Goal: Navigation & Orientation: Understand site structure

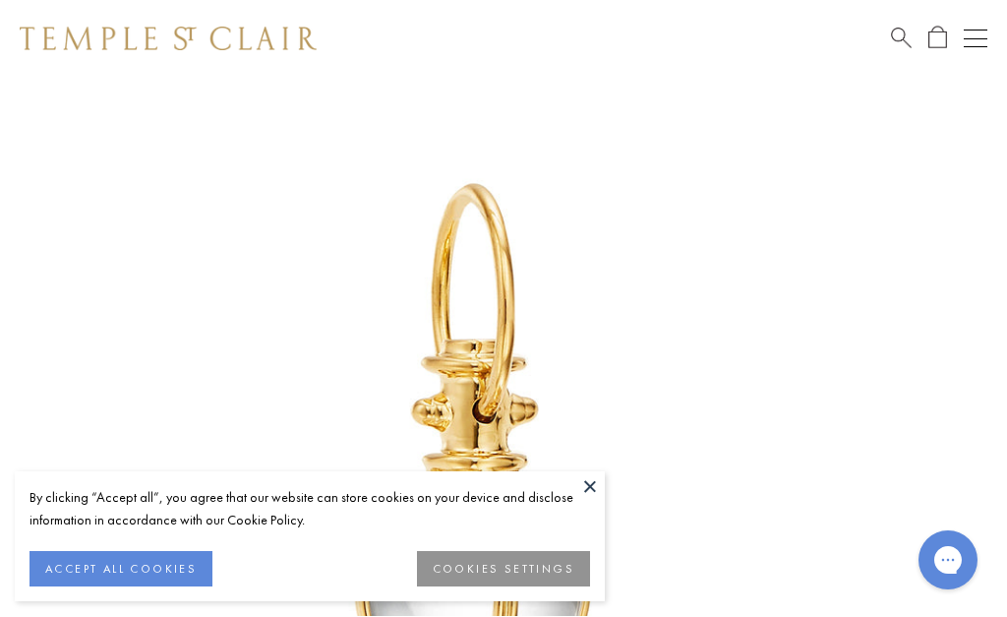
scroll to position [79, 0]
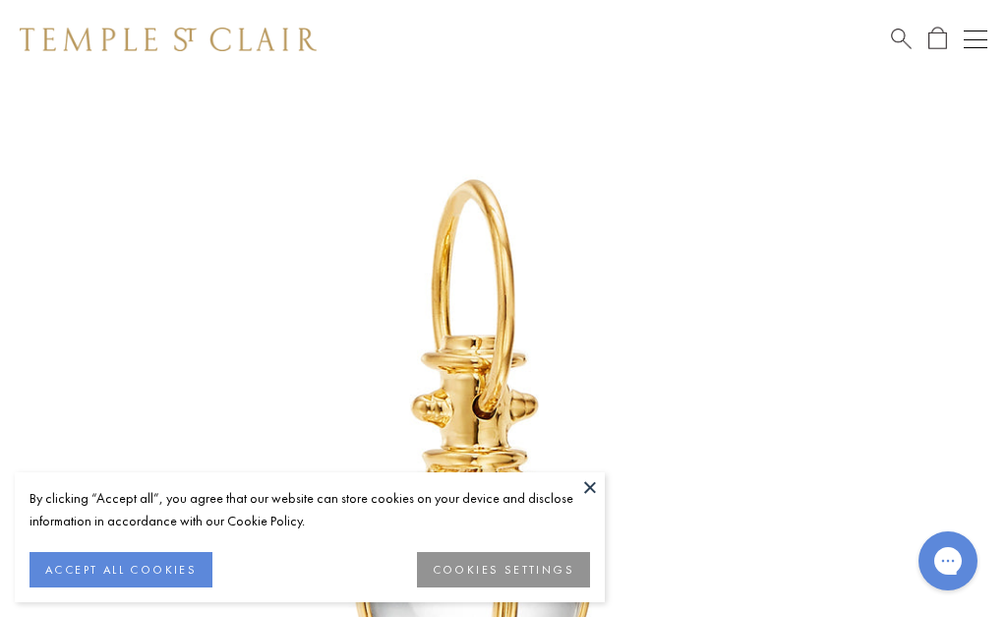
click at [600, 501] on button at bounding box center [590, 487] width 30 height 30
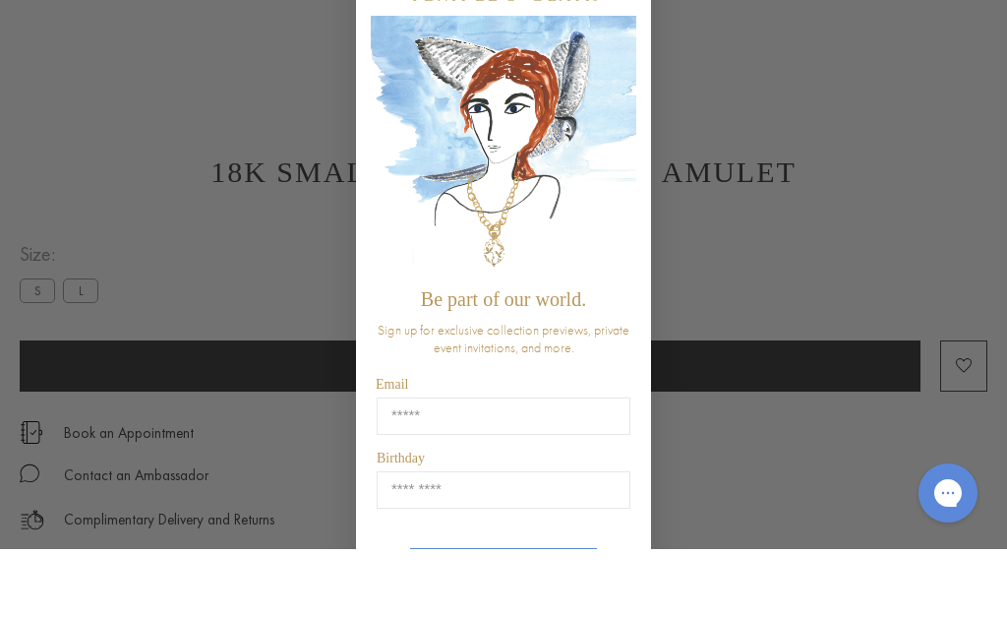
scroll to position [864, 0]
click at [141, 267] on div "Close dialog Be part of our world. Sign up for exclusive collection previews, p…" at bounding box center [503, 308] width 1007 height 617
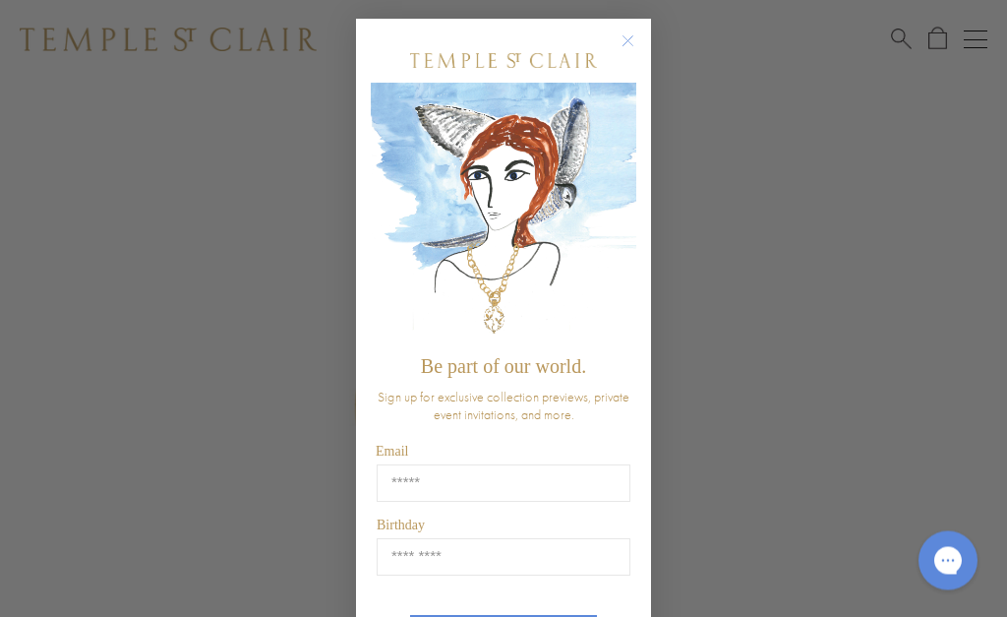
click at [619, 38] on circle "Close dialog" at bounding box center [629, 42] width 24 height 24
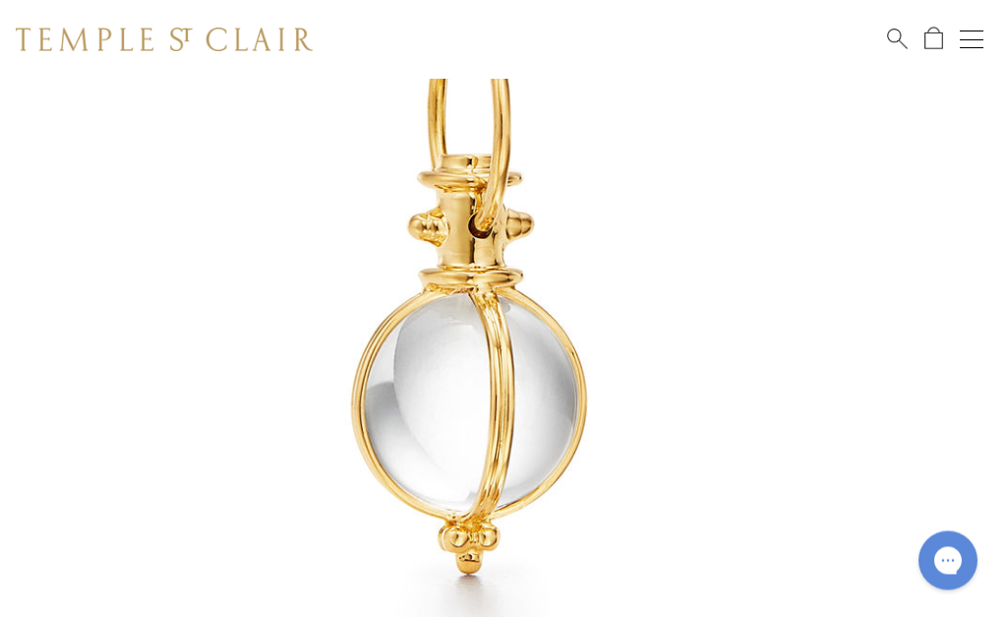
scroll to position [260, 4]
click at [66, 63] on div "Shop Shop Categories Amulets Pendants & Charms Lockets Chains & Leather Cords E…" at bounding box center [499, 39] width 1007 height 79
click at [969, 37] on button "Open navigation" at bounding box center [972, 40] width 24 height 24
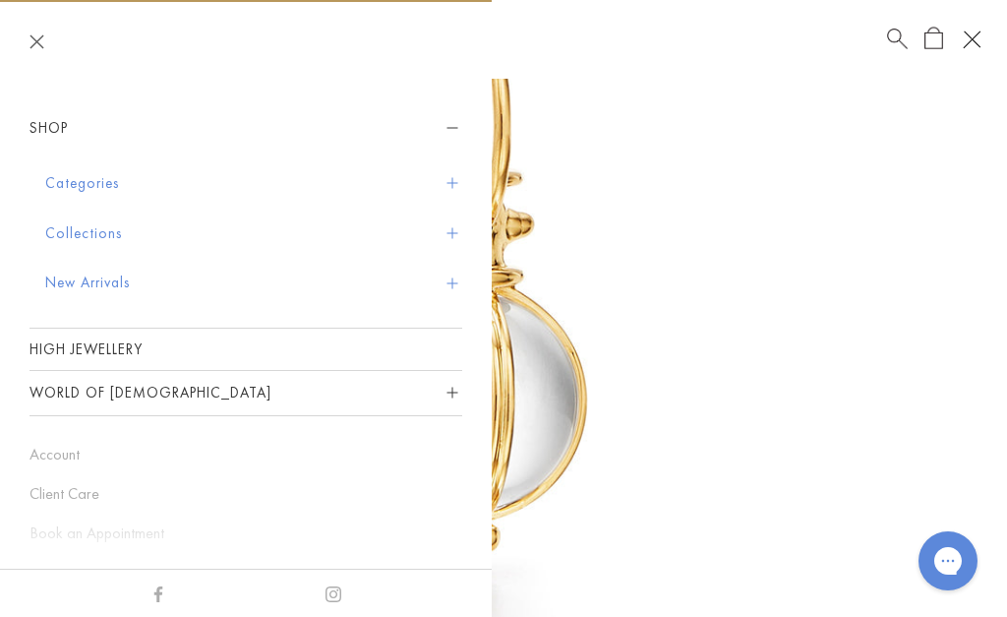
click at [75, 222] on button "Collections" at bounding box center [253, 233] width 417 height 50
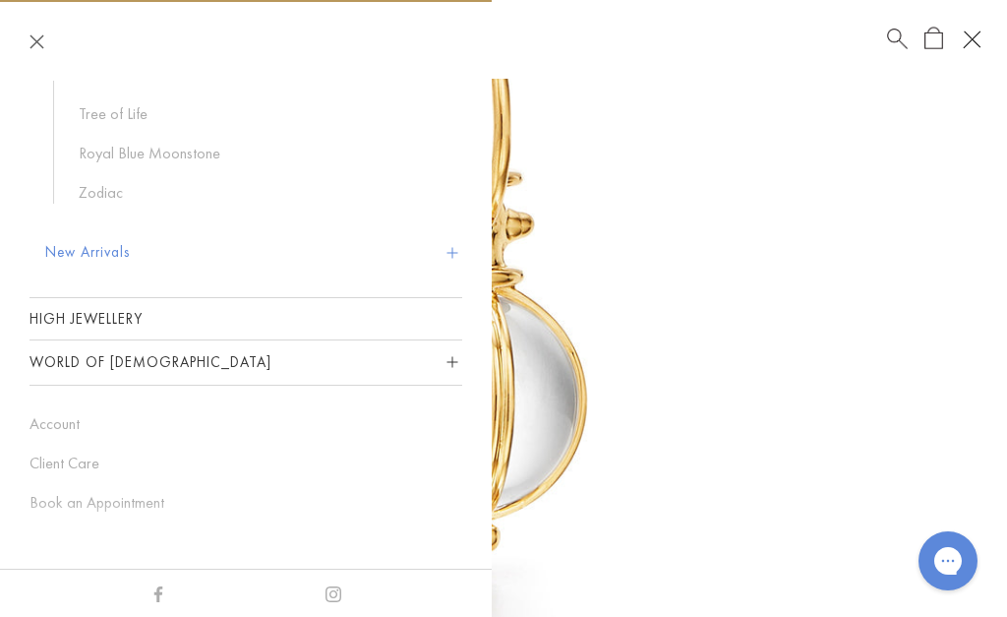
scroll to position [334, 0]
click at [73, 324] on link "High Jewellery" at bounding box center [246, 319] width 433 height 41
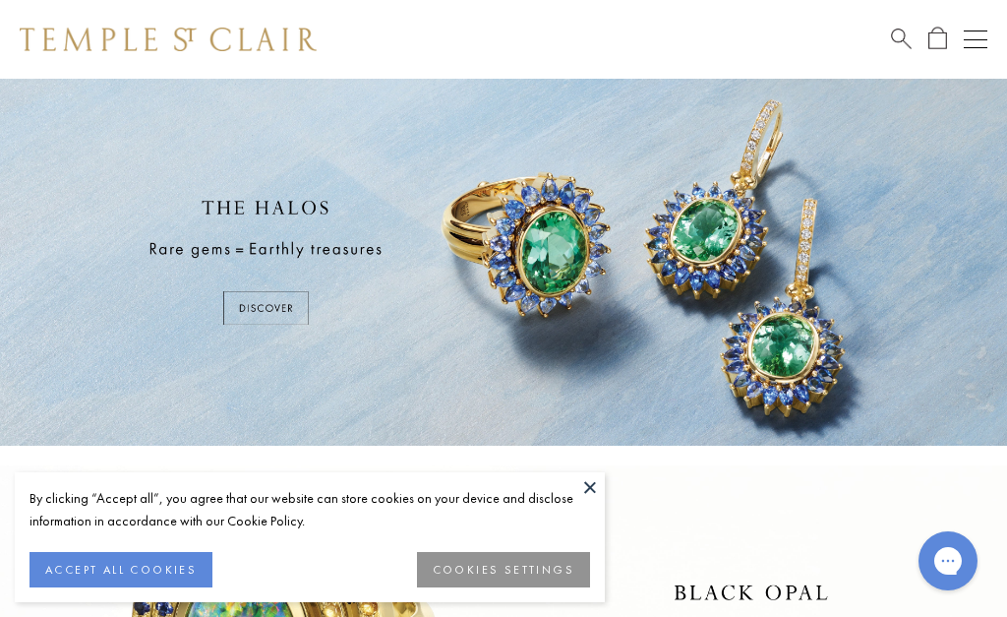
click at [976, 37] on button "Open navigation" at bounding box center [976, 40] width 24 height 24
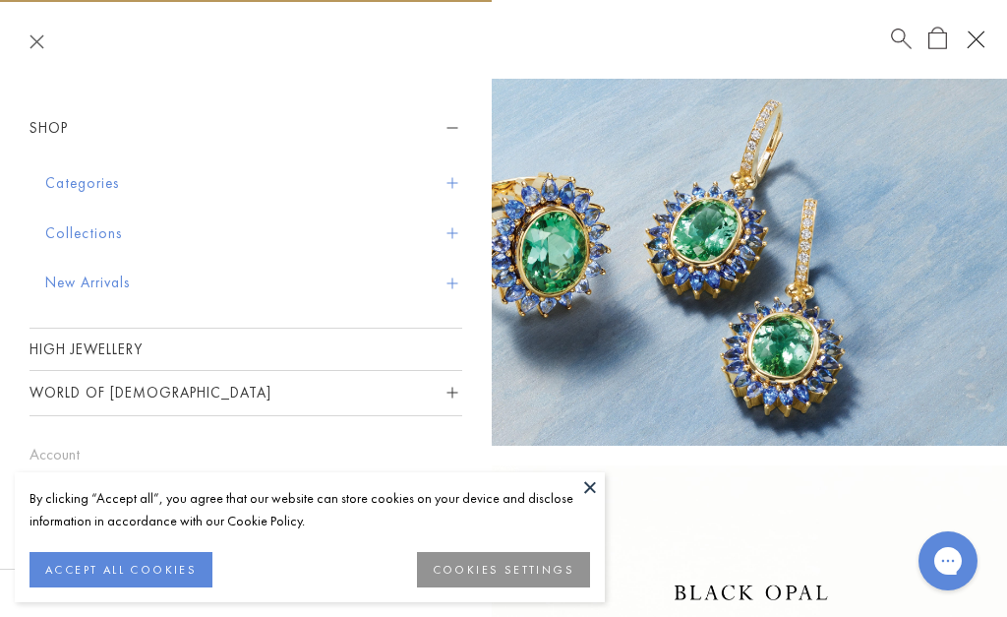
click at [69, 185] on button "Categories" at bounding box center [253, 183] width 417 height 50
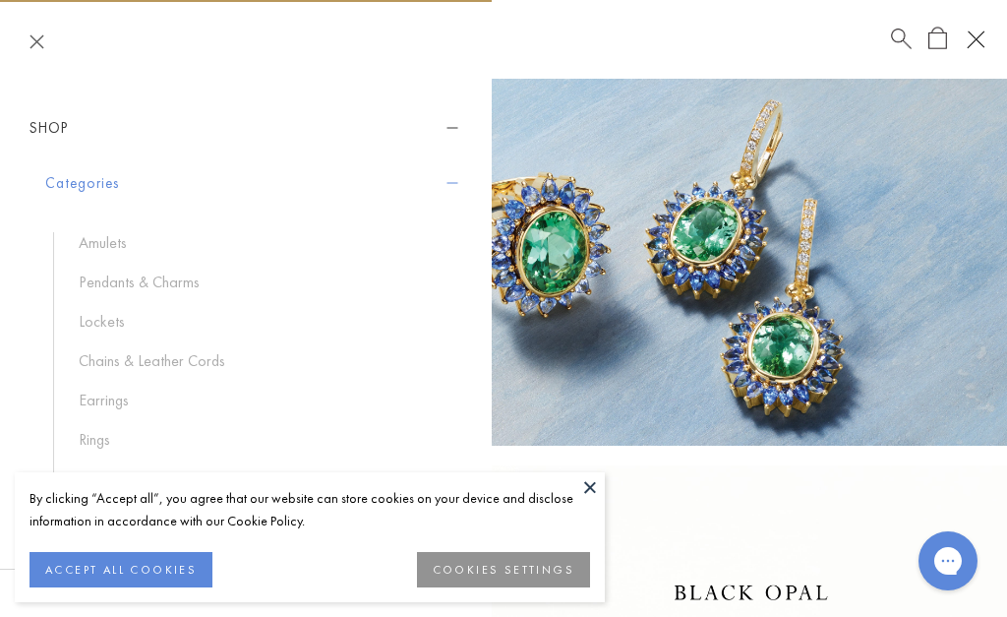
click at [96, 445] on link "Rings" at bounding box center [261, 440] width 364 height 22
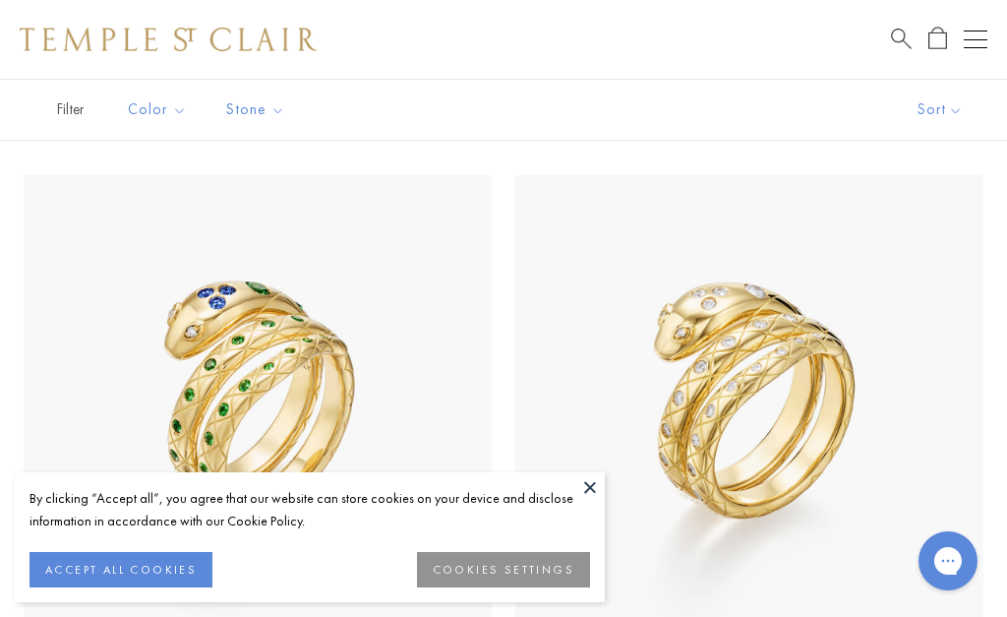
scroll to position [159, 0]
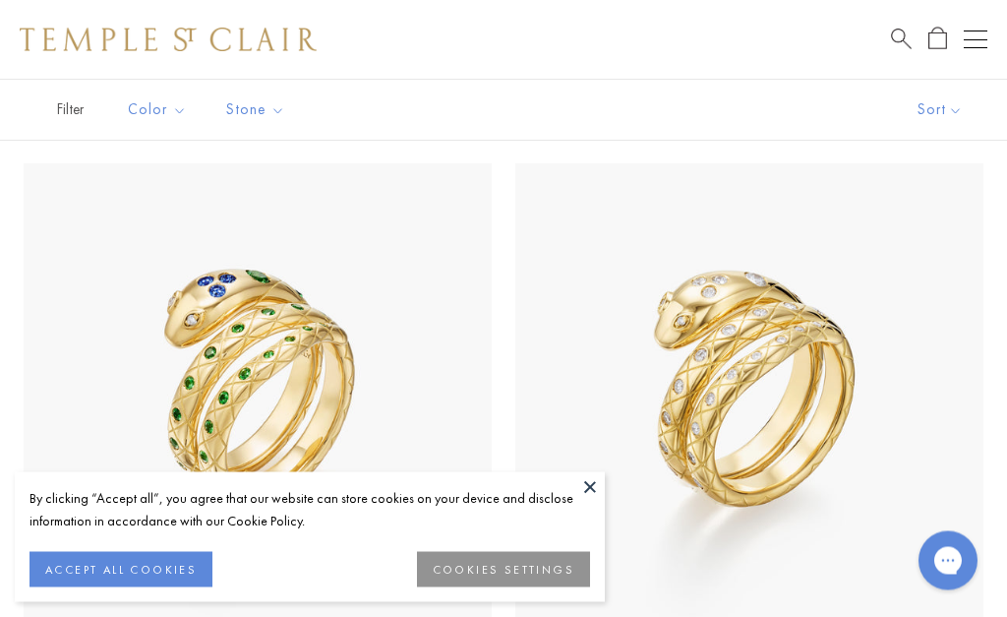
click at [591, 502] on button at bounding box center [590, 487] width 30 height 30
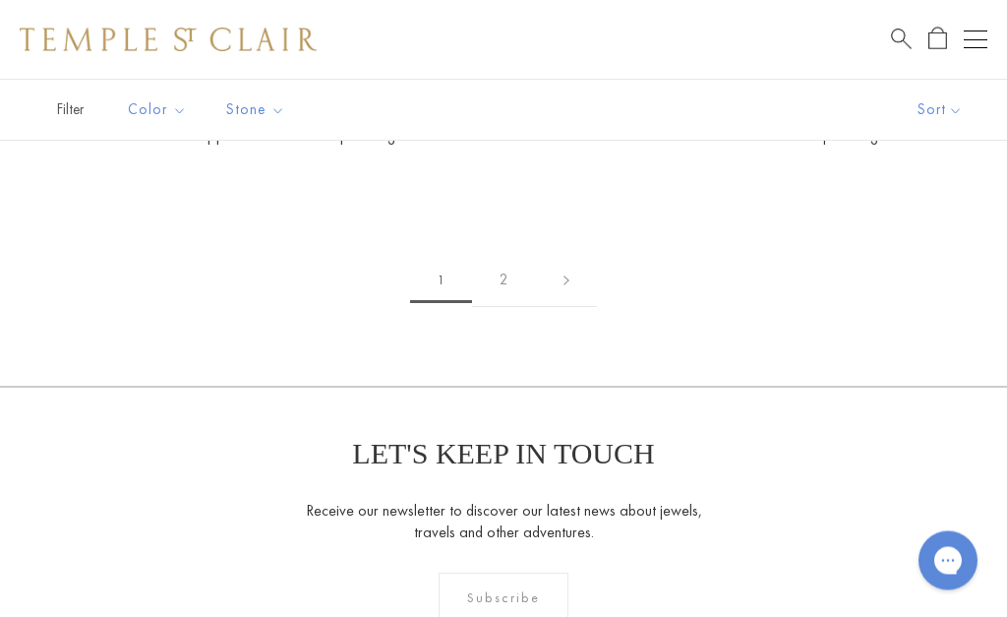
scroll to position [13130, 0]
click at [503, 265] on link "2" at bounding box center [504, 280] width 64 height 54
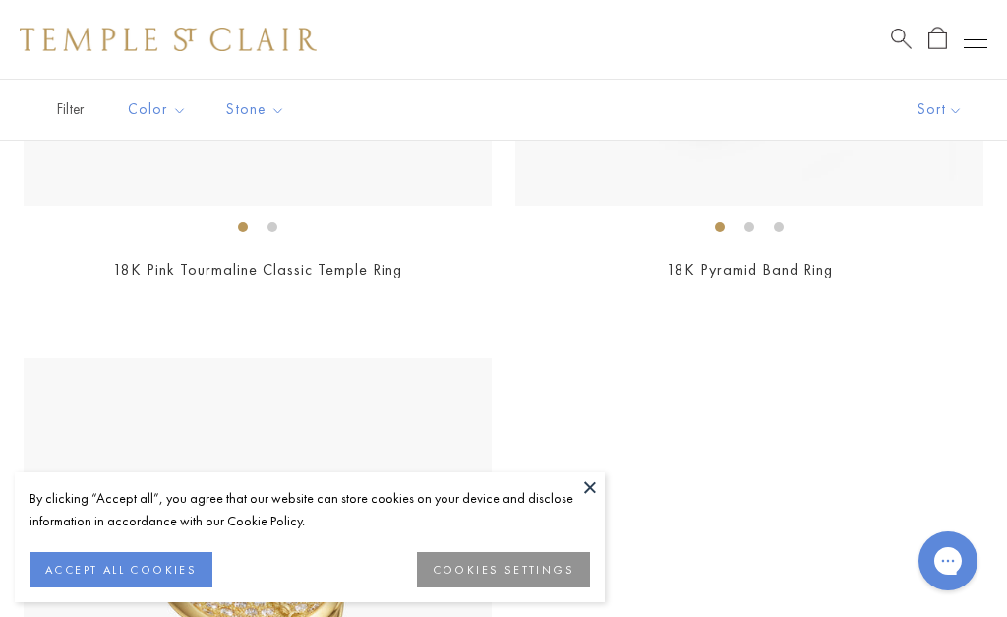
scroll to position [1162, 0]
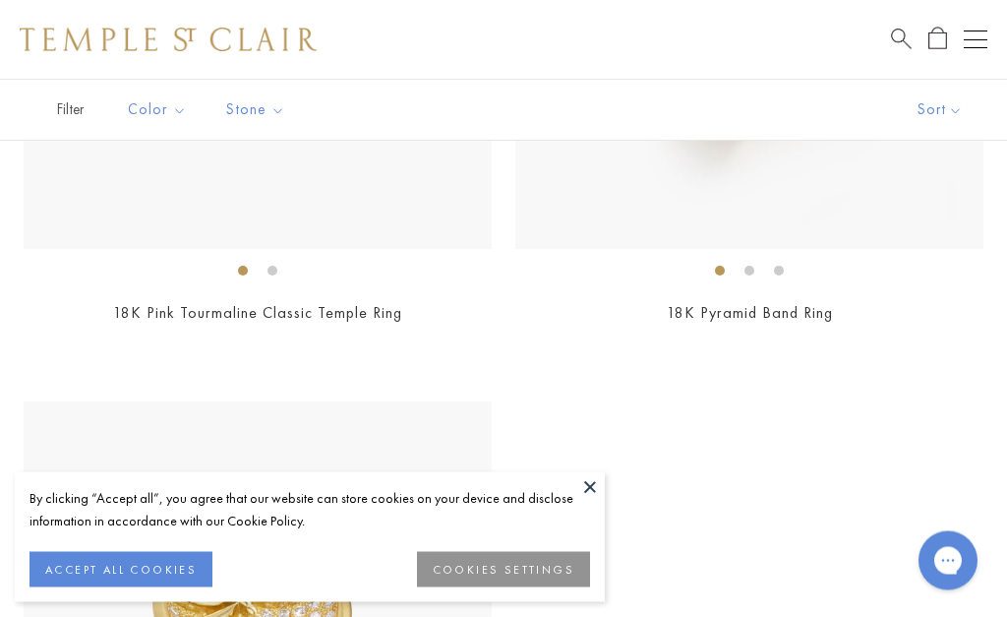
click at [971, 30] on div "Open navigation" at bounding box center [976, 30] width 24 height 1
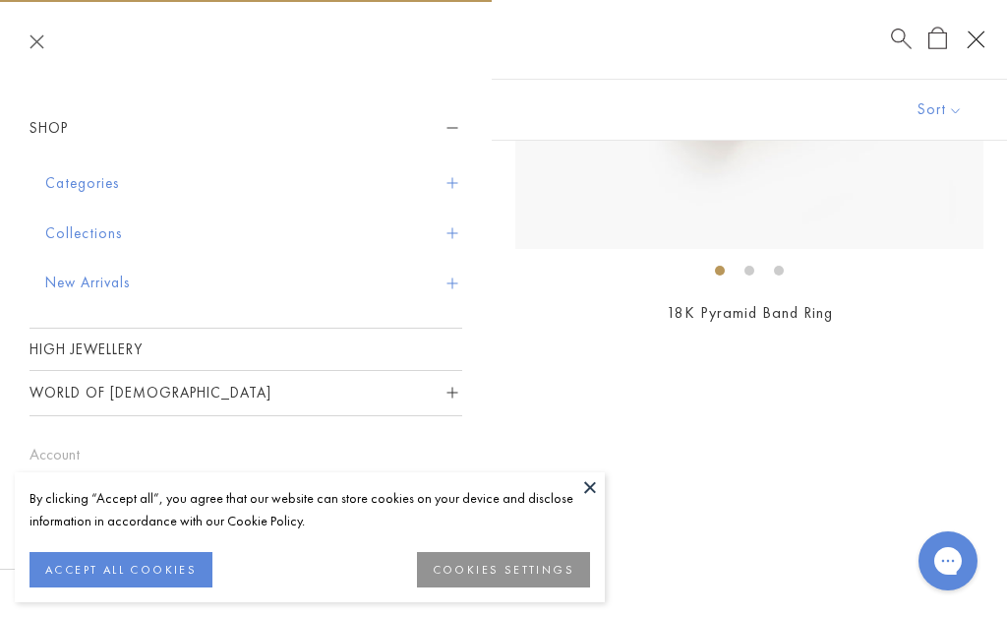
click at [53, 238] on button "Collections" at bounding box center [253, 233] width 417 height 50
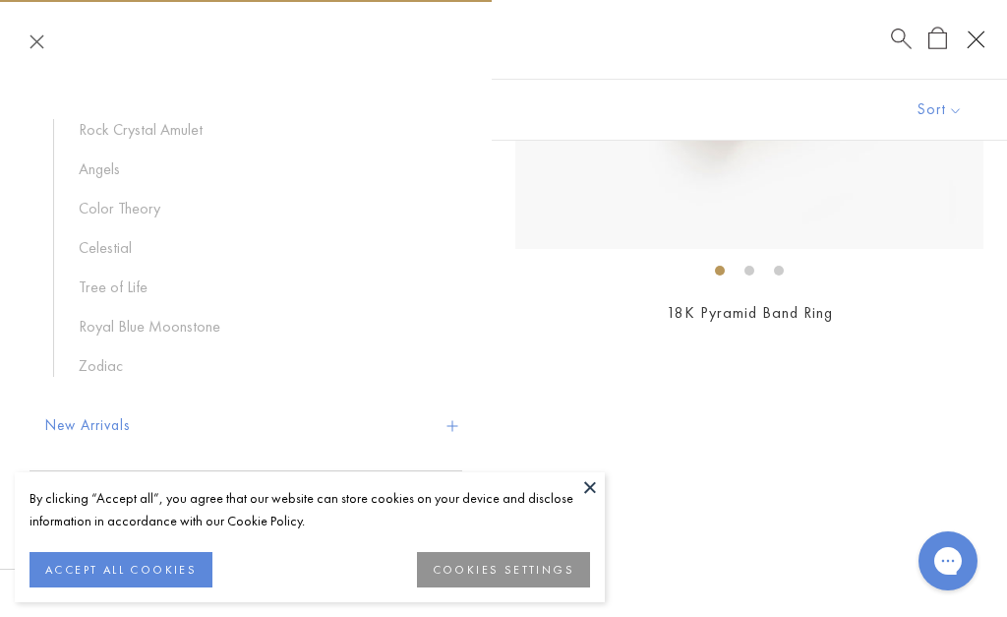
scroll to position [163, 0]
click at [78, 421] on button "New Arrivals" at bounding box center [253, 424] width 417 height 50
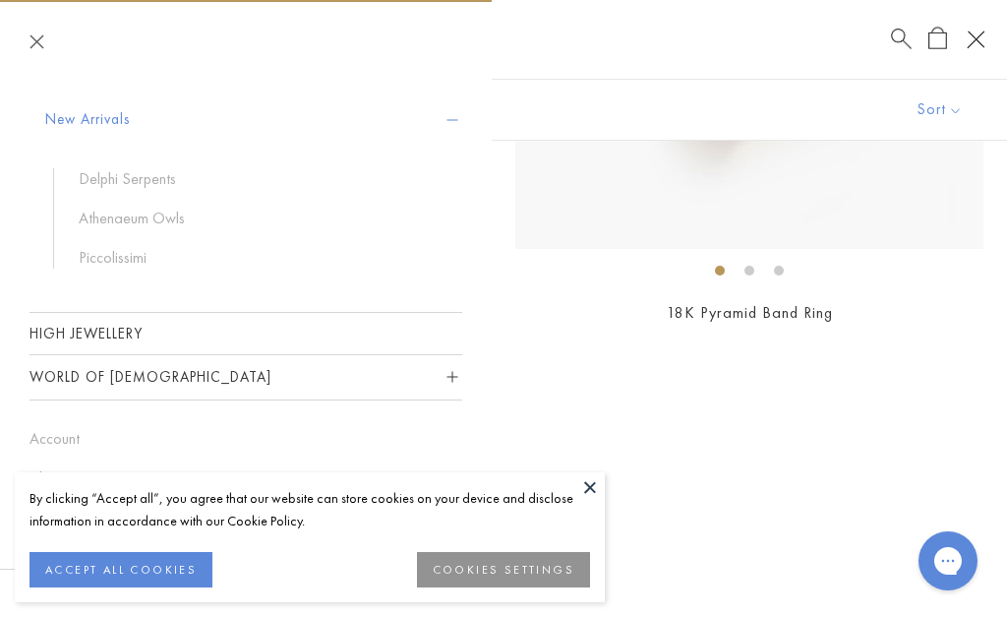
click at [54, 375] on button "World of [DEMOGRAPHIC_DATA]" at bounding box center [246, 377] width 433 height 44
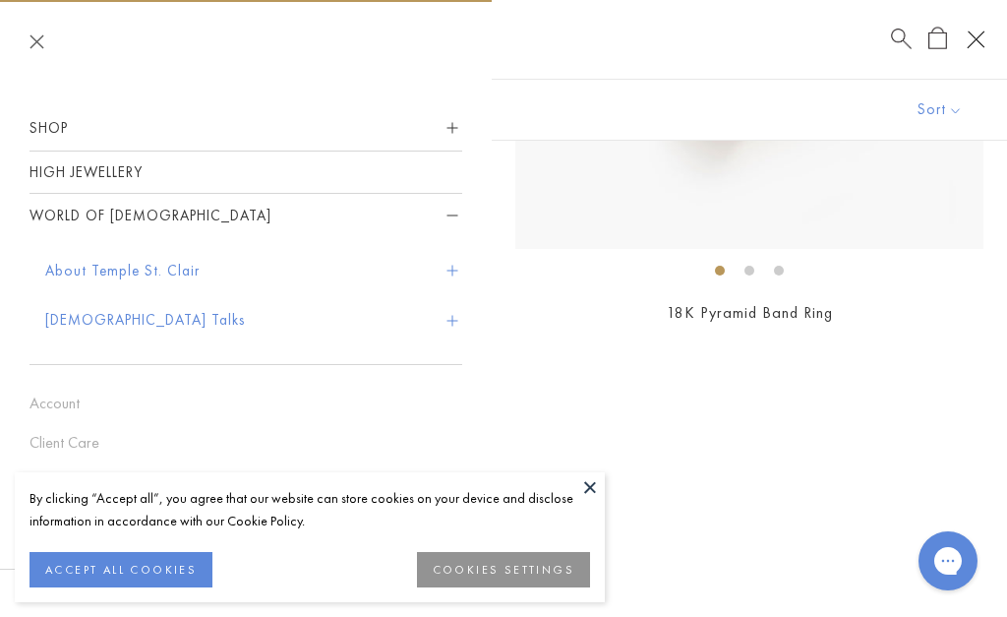
scroll to position [0, 0]
click at [63, 267] on button "About Temple St. Clair" at bounding box center [253, 271] width 417 height 50
click at [99, 332] on link "Our Story" at bounding box center [261, 330] width 364 height 22
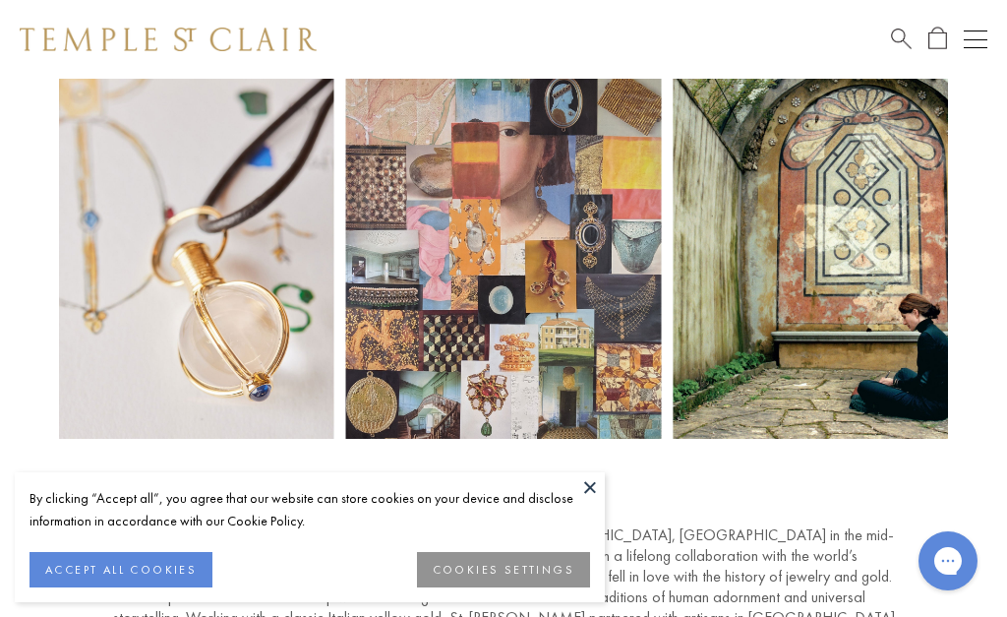
click at [591, 492] on button at bounding box center [590, 487] width 30 height 30
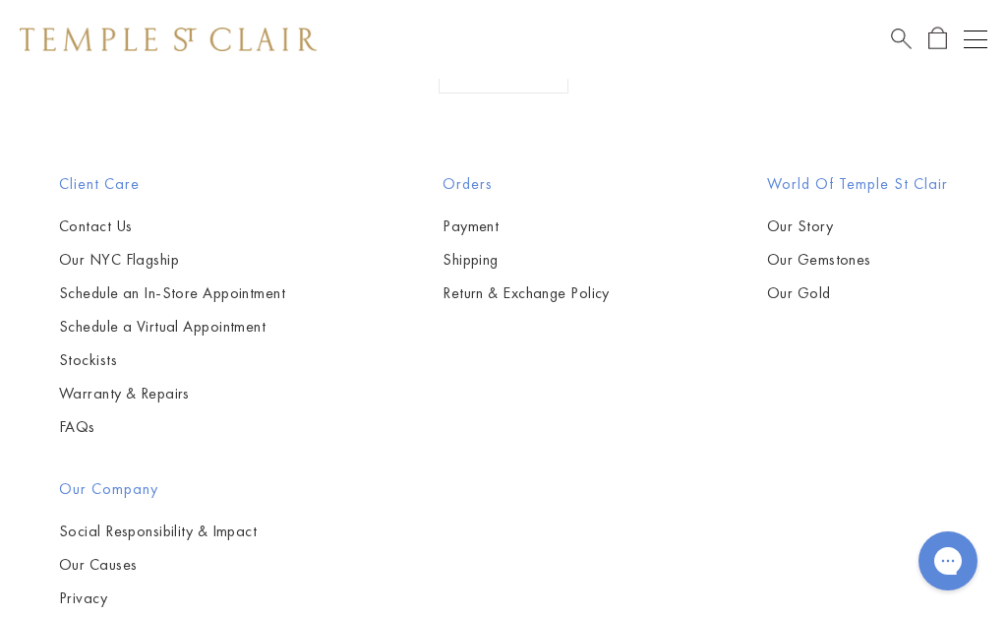
scroll to position [9986, 0]
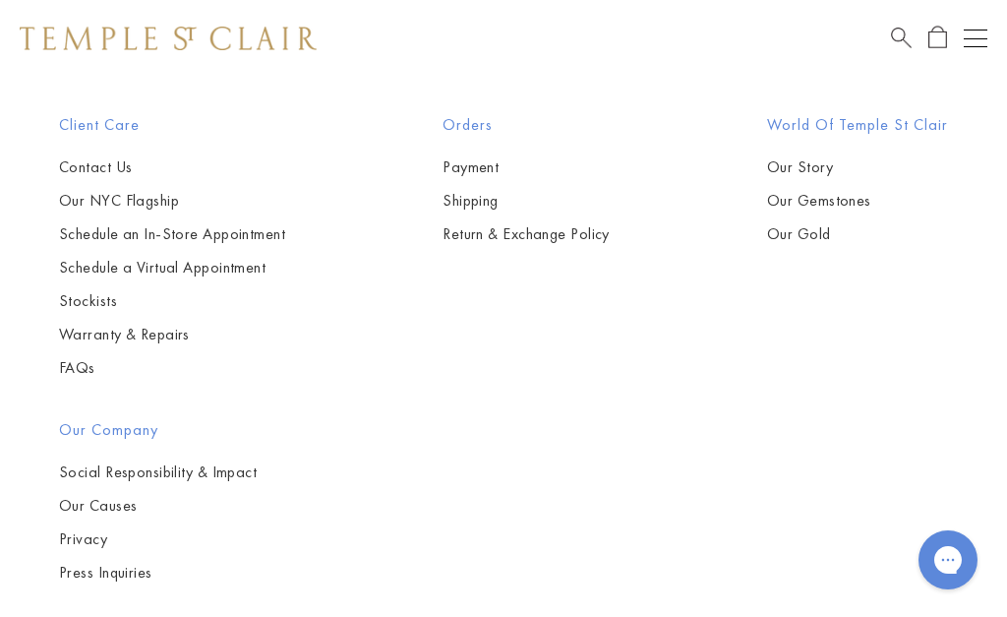
scroll to position [10076, 0]
